Goal: Task Accomplishment & Management: Complete application form

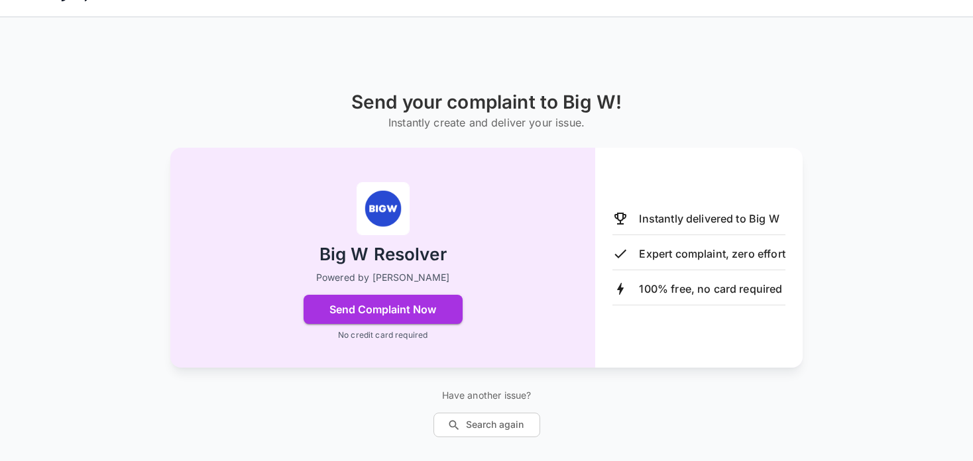
scroll to position [48, 0]
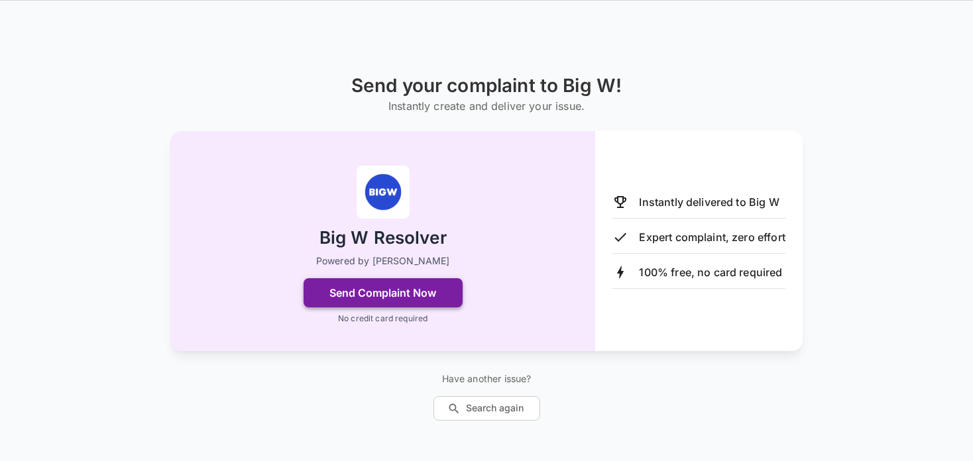
click at [368, 290] on button "Send Complaint Now" at bounding box center [382, 292] width 159 height 29
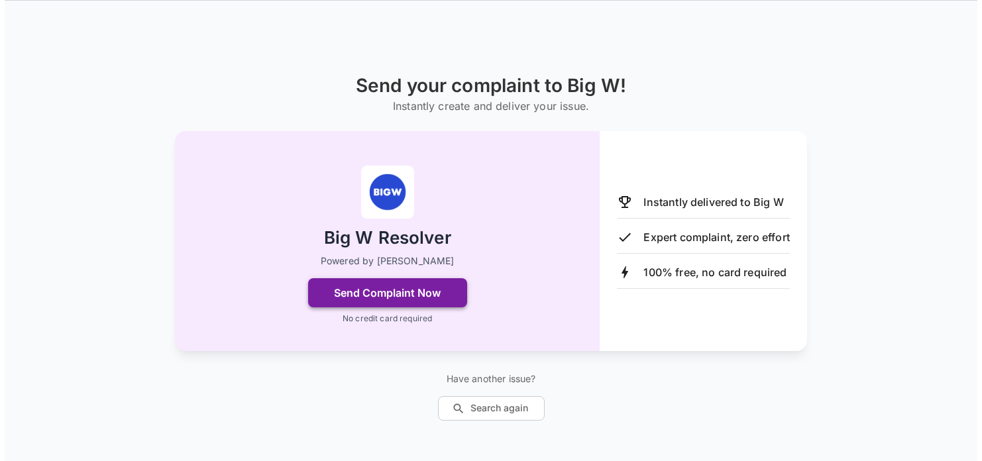
scroll to position [0, 0]
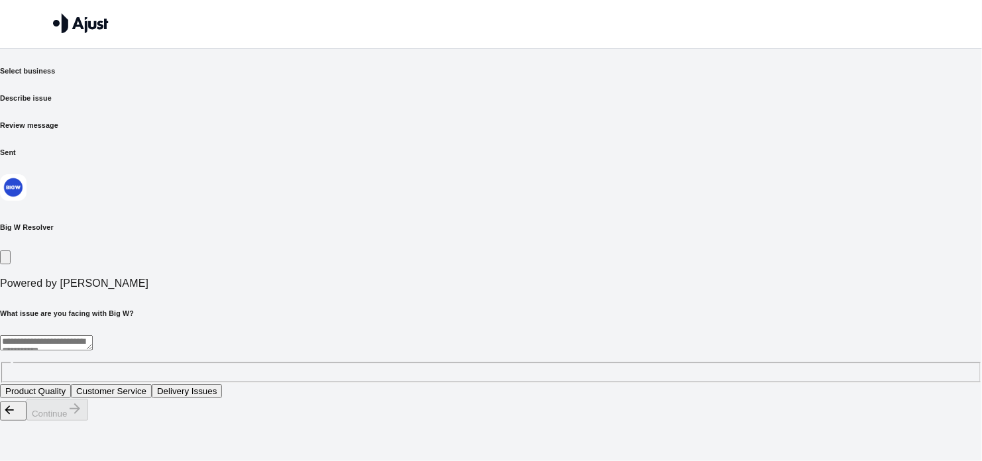
click at [93, 335] on textarea at bounding box center [46, 342] width 93 height 15
drag, startPoint x: 302, startPoint y: 1, endPoint x: 824, endPoint y: 145, distance: 541.1
click at [824, 145] on div "Send your complaint to Big W Select business Describe issue Review message Sent…" at bounding box center [491, 210] width 982 height 421
click at [93, 335] on textarea at bounding box center [46, 342] width 93 height 15
type textarea "**********"
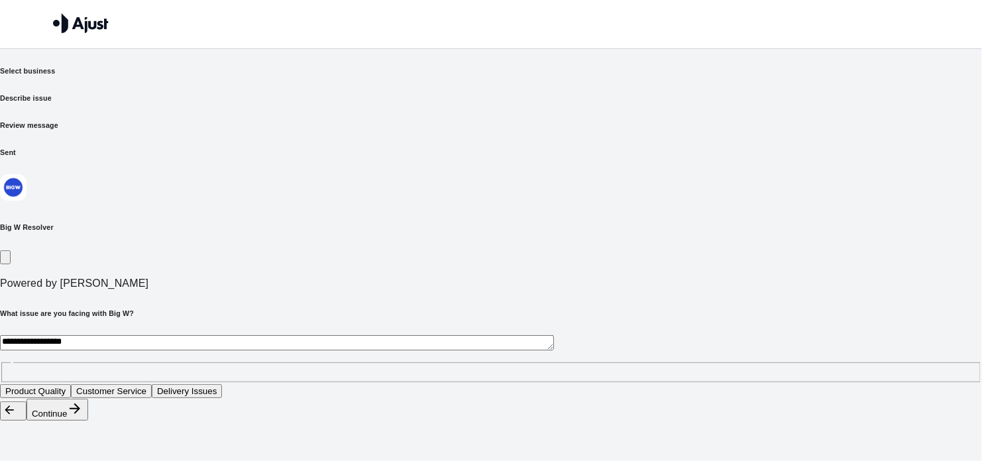
click at [88, 421] on button "Continue" at bounding box center [58, 410] width 62 height 22
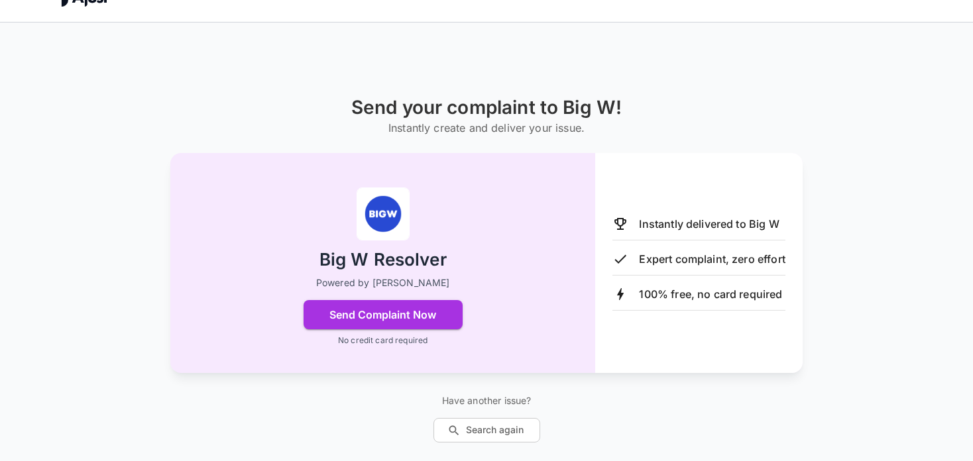
scroll to position [48, 0]
